Goal: Task Accomplishment & Management: Manage account settings

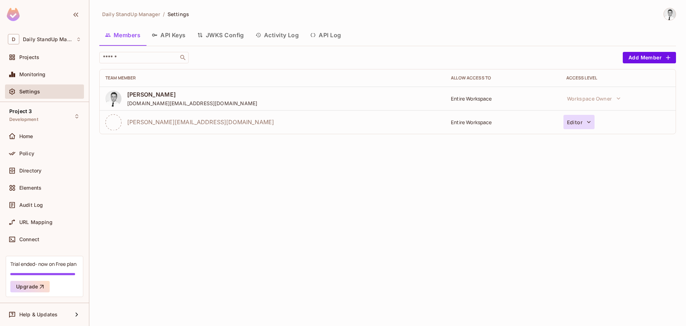
click at [580, 119] on button "Editor" at bounding box center [579, 122] width 31 height 14
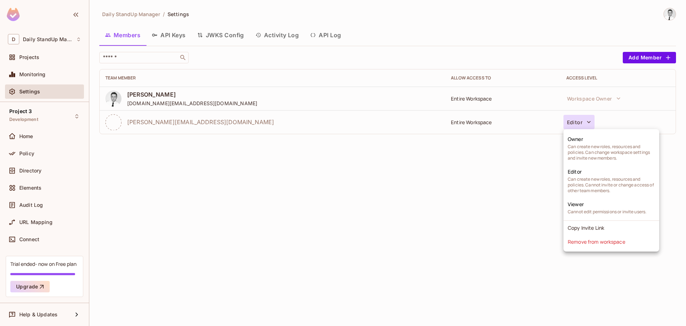
click at [382, 207] on div at bounding box center [343, 163] width 686 height 326
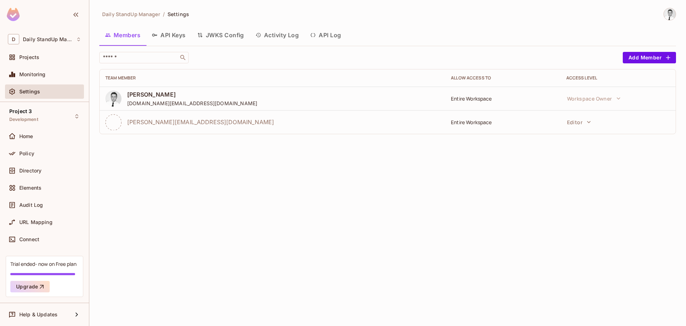
click at [476, 46] on div "Daily StandUp Manager / Settings Members API Keys JWKS Config Activity Log API …" at bounding box center [387, 74] width 577 height 132
click at [593, 126] on button "Editor" at bounding box center [579, 122] width 31 height 14
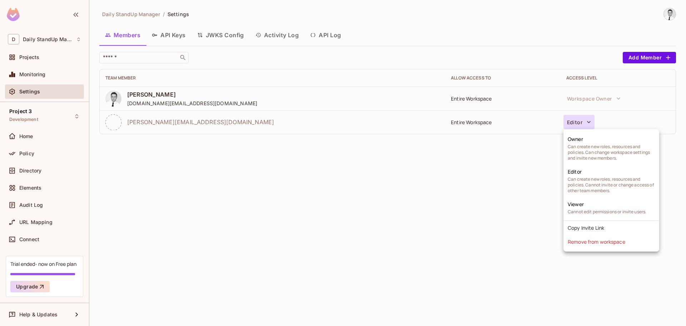
click at [429, 197] on div at bounding box center [343, 163] width 686 height 326
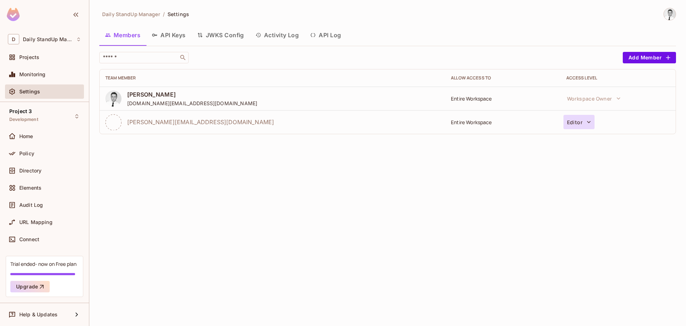
click at [590, 123] on icon "button" at bounding box center [589, 121] width 7 height 7
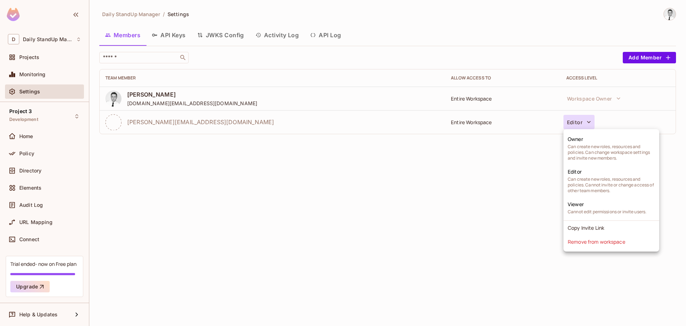
click at [413, 229] on div at bounding box center [343, 163] width 686 height 326
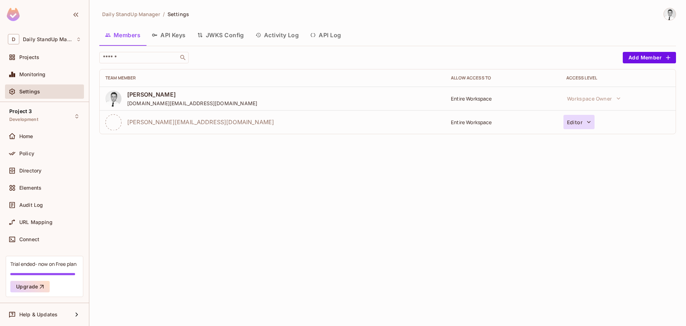
click at [569, 126] on button "Editor" at bounding box center [579, 122] width 31 height 14
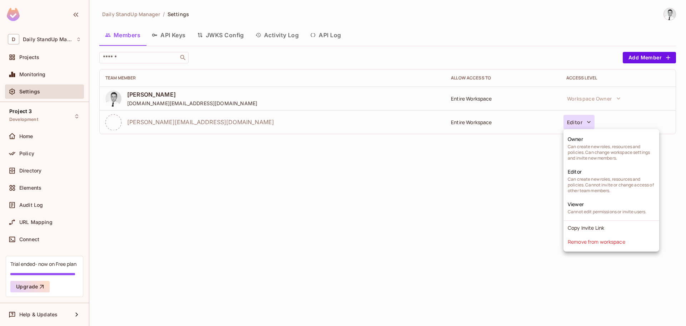
click at [446, 194] on div at bounding box center [343, 163] width 686 height 326
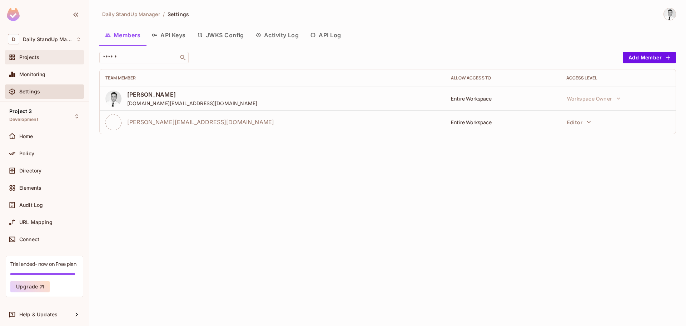
click at [42, 57] on div "Projects" at bounding box center [50, 57] width 62 height 6
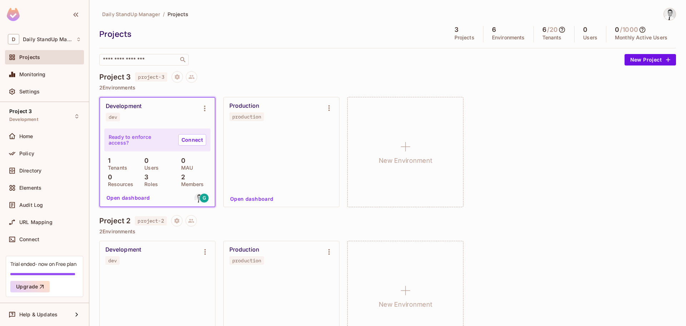
click at [54, 79] on div "Monitoring" at bounding box center [44, 74] width 73 height 9
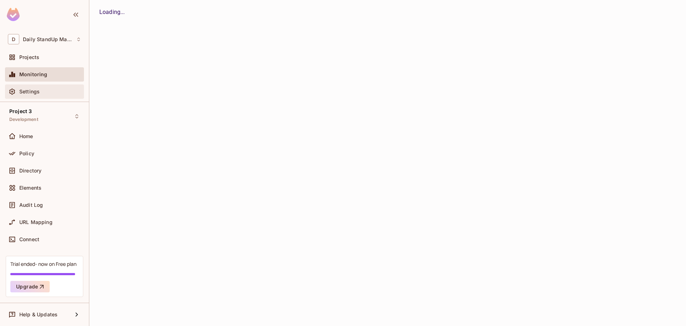
click at [50, 85] on div "Settings" at bounding box center [44, 91] width 79 height 14
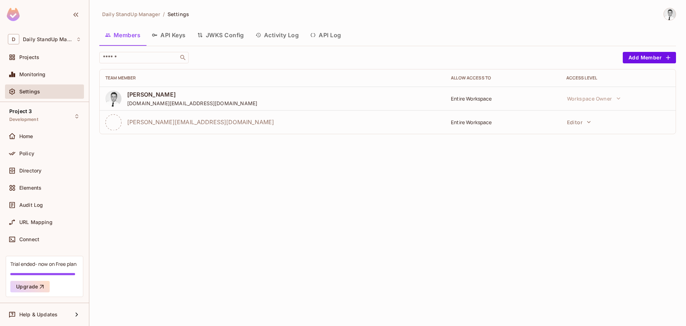
click at [176, 30] on button "API Keys" at bounding box center [168, 35] width 45 height 18
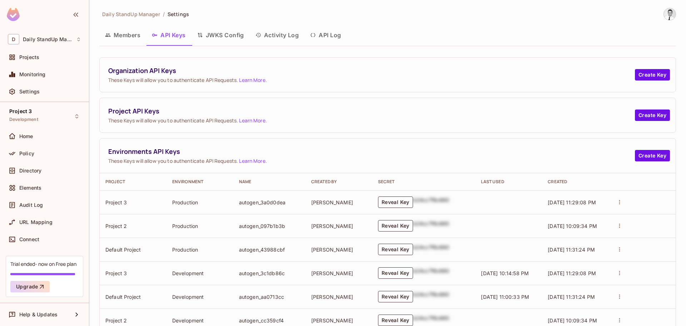
click at [131, 33] on button "Members" at bounding box center [122, 35] width 47 height 18
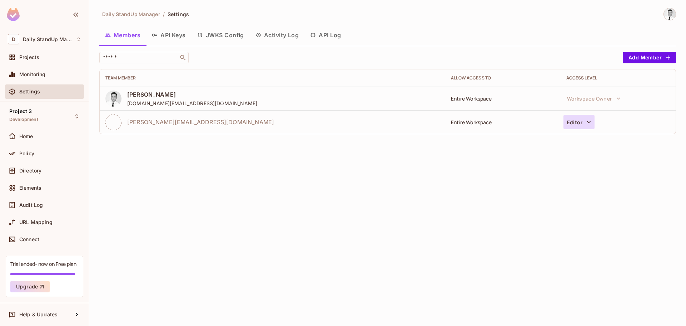
click at [586, 121] on icon "button" at bounding box center [589, 121] width 7 height 7
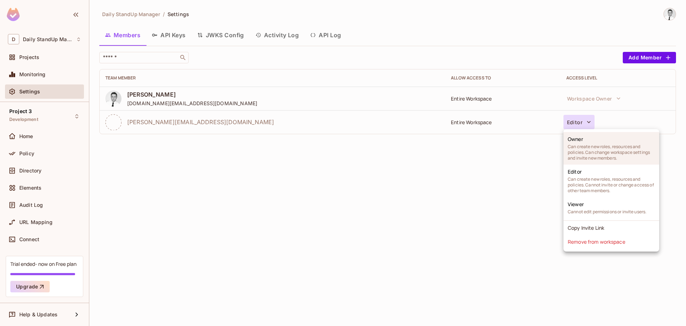
click at [587, 144] on span "Can create new roles, resources and policies. Can change workspace settings and…" at bounding box center [611, 152] width 87 height 17
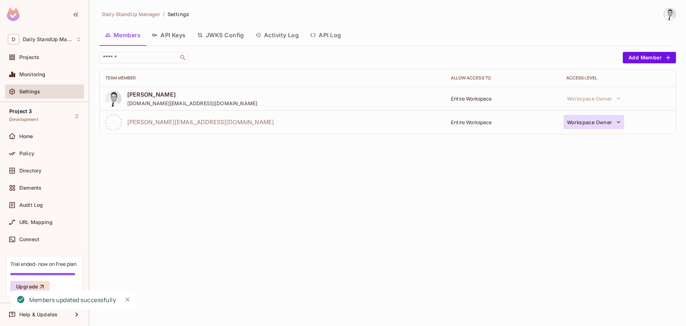
click at [597, 122] on button "Workspace Owner" at bounding box center [594, 122] width 61 height 14
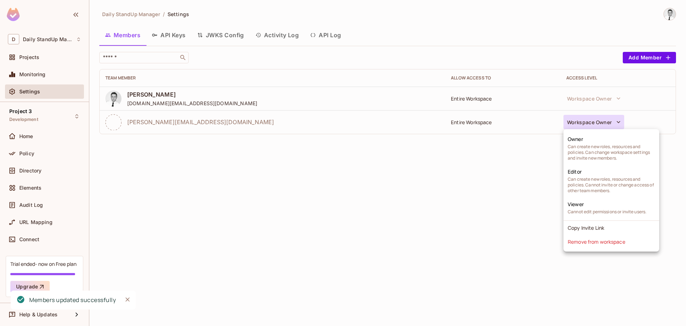
click at [429, 186] on div at bounding box center [343, 163] width 686 height 326
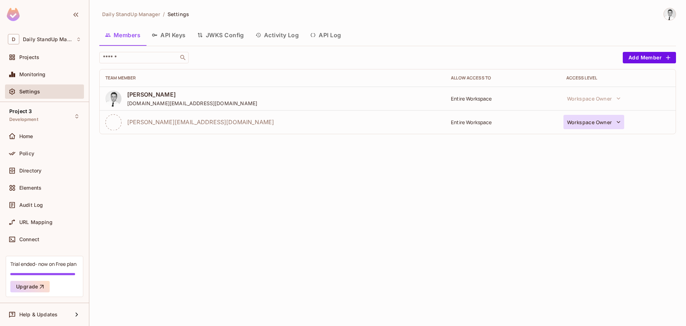
click at [601, 124] on button "Workspace Owner" at bounding box center [594, 122] width 61 height 14
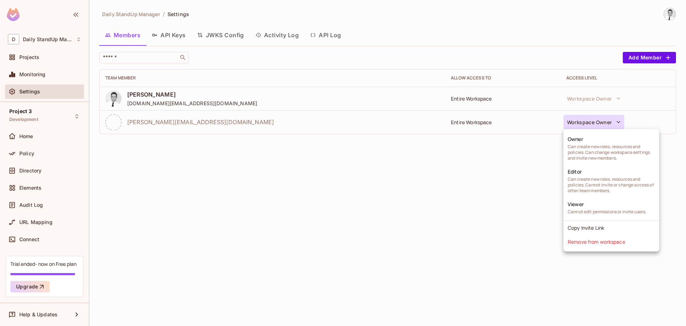
click at [467, 202] on div at bounding box center [343, 163] width 686 height 326
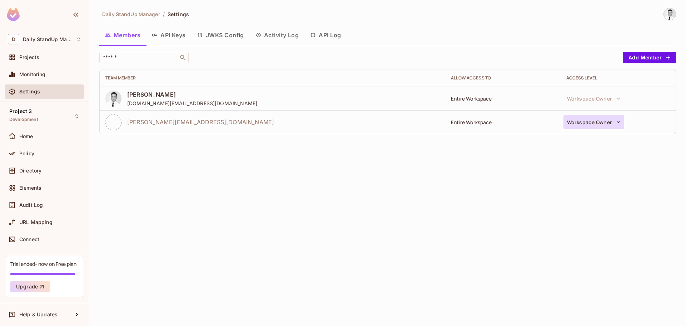
click at [592, 123] on button "Workspace Owner" at bounding box center [594, 122] width 61 height 14
